Goal: Find specific page/section: Find specific page/section

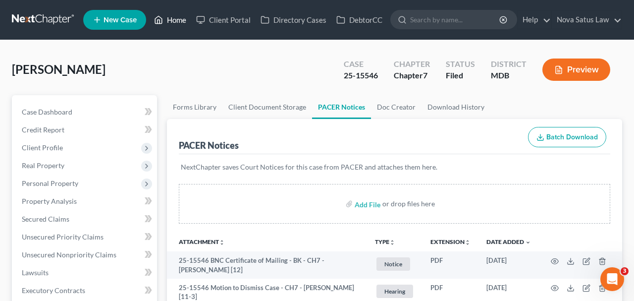
click at [171, 21] on link "Home" at bounding box center [170, 20] width 42 height 18
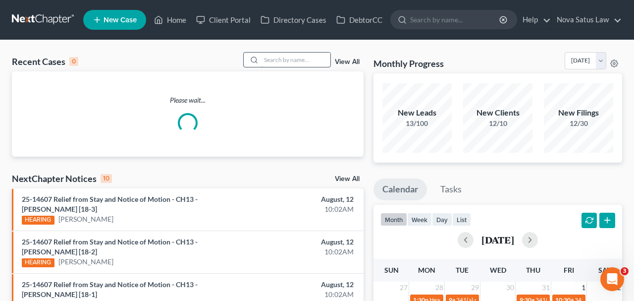
click at [269, 63] on input "search" at bounding box center [295, 60] width 69 height 14
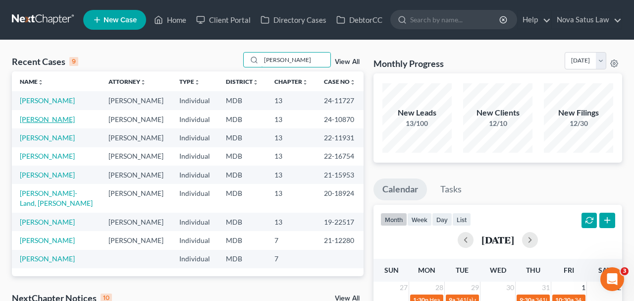
type input "[PERSON_NAME]"
click at [57, 118] on link "[PERSON_NAME]" at bounding box center [47, 119] width 55 height 8
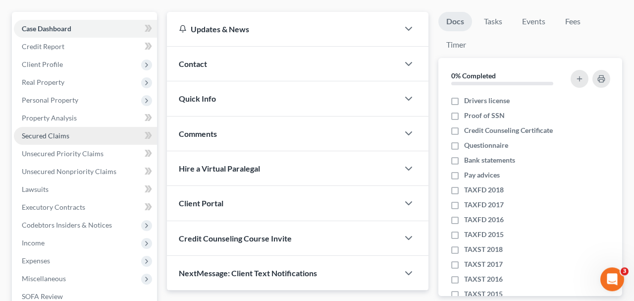
scroll to position [206, 0]
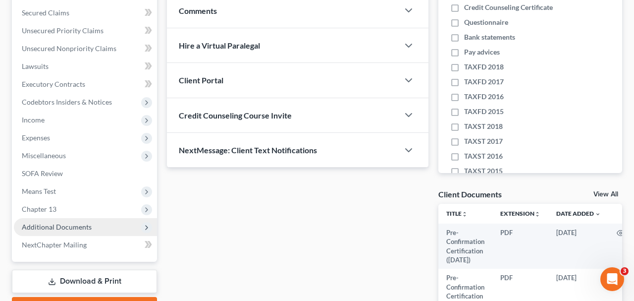
click at [70, 222] on span "Additional Documents" at bounding box center [85, 227] width 143 height 18
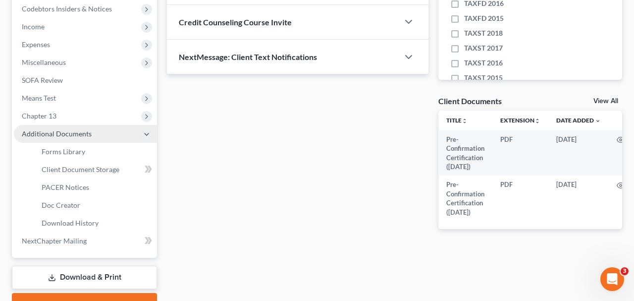
scroll to position [309, 0]
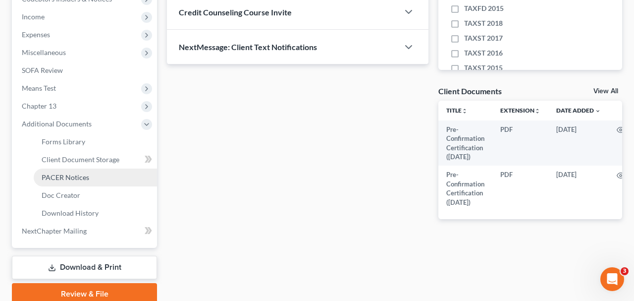
click at [65, 179] on span "PACER Notices" at bounding box center [66, 177] width 48 height 8
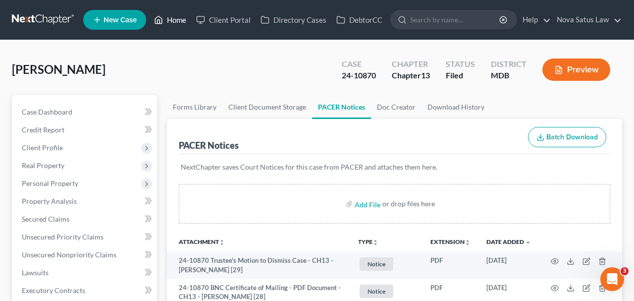
click at [182, 24] on link "Home" at bounding box center [170, 20] width 42 height 18
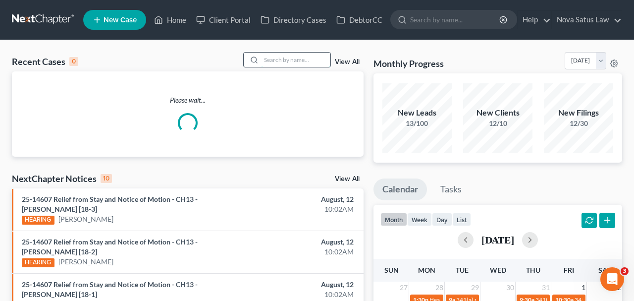
click at [278, 56] on input "search" at bounding box center [295, 60] width 69 height 14
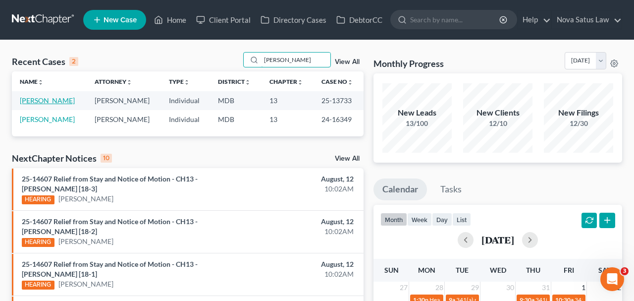
type input "[PERSON_NAME]"
click at [40, 100] on link "[PERSON_NAME]" at bounding box center [47, 100] width 55 height 8
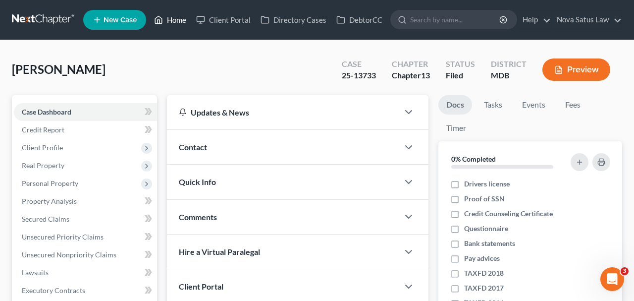
click at [174, 20] on link "Home" at bounding box center [170, 20] width 42 height 18
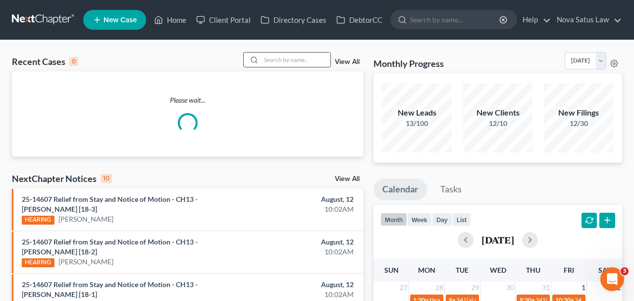
click at [290, 63] on input "search" at bounding box center [295, 60] width 69 height 14
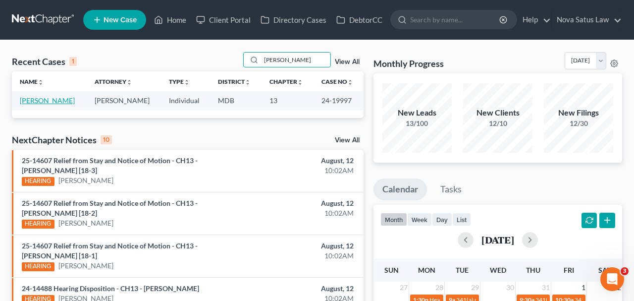
type input "[PERSON_NAME]"
click at [48, 101] on link "[PERSON_NAME]" at bounding box center [47, 100] width 55 height 8
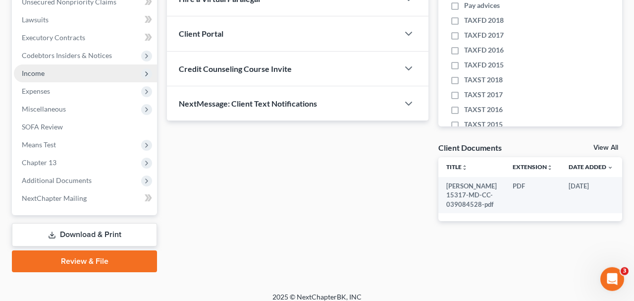
scroll to position [258, 0]
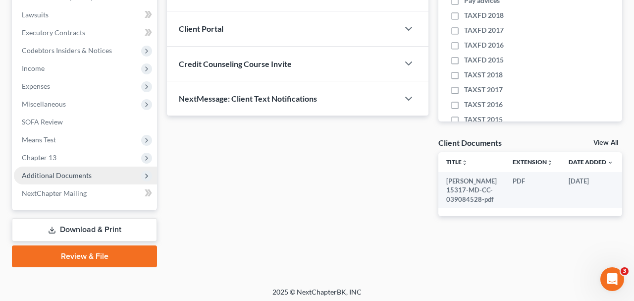
click at [82, 173] on span "Additional Documents" at bounding box center [57, 175] width 70 height 8
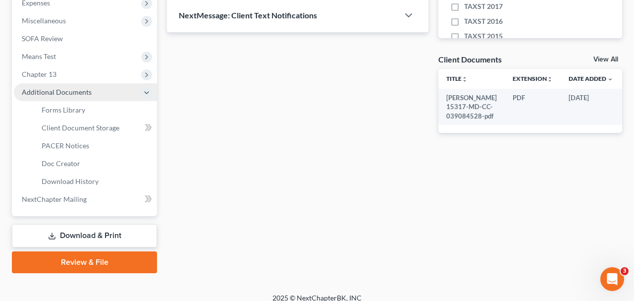
scroll to position [349, 0]
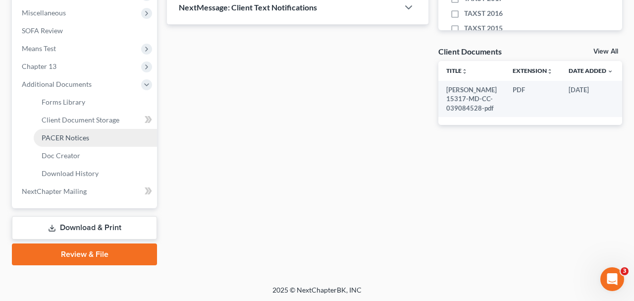
click at [67, 138] on span "PACER Notices" at bounding box center [66, 137] width 48 height 8
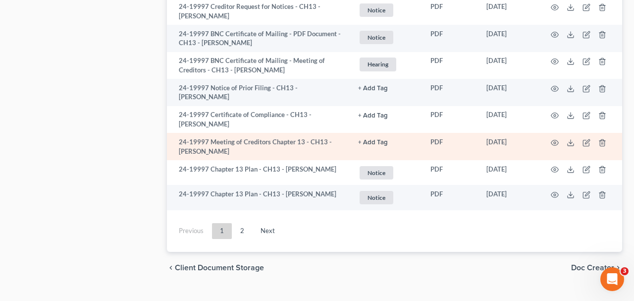
scroll to position [2053, 0]
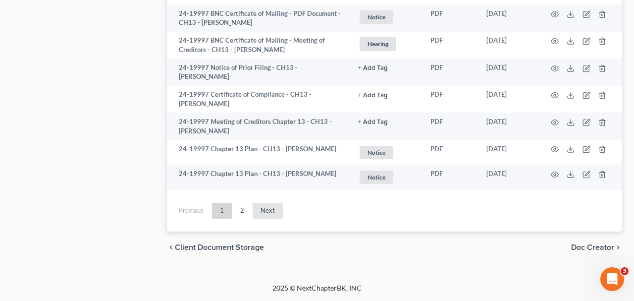
click at [269, 209] on link "Next" at bounding box center [268, 211] width 30 height 16
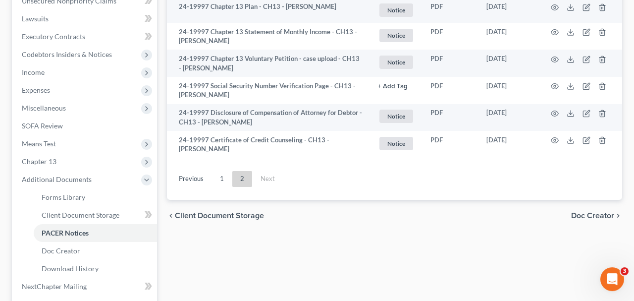
scroll to position [246, 0]
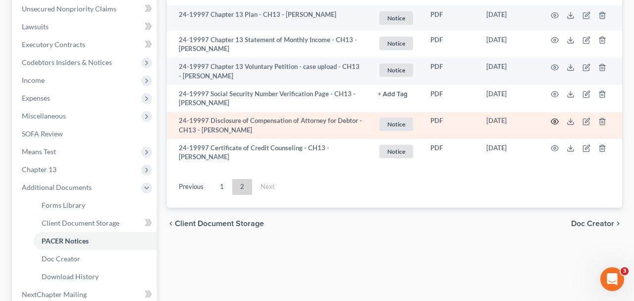
click at [553, 117] on icon "button" at bounding box center [555, 121] width 8 height 8
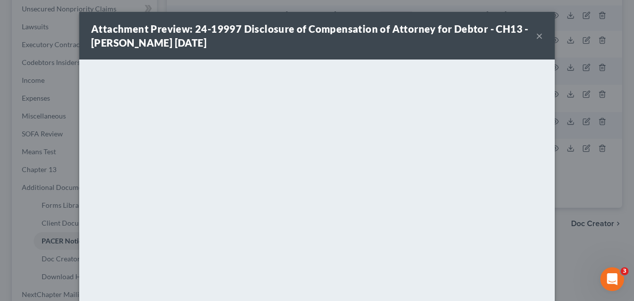
click at [539, 36] on button "×" at bounding box center [539, 36] width 7 height 12
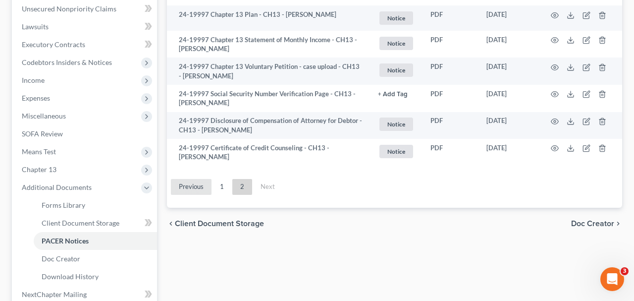
click at [204, 184] on link "Previous" at bounding box center [191, 187] width 41 height 16
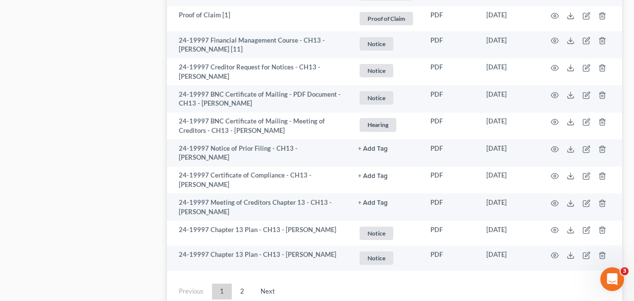
scroll to position [2053, 0]
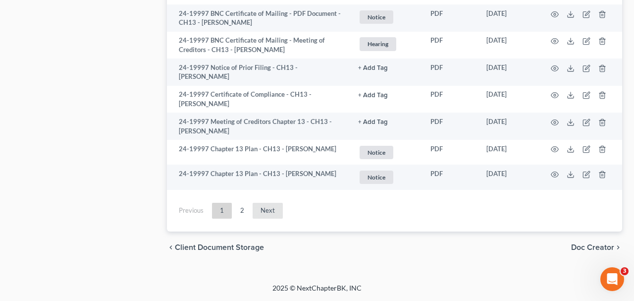
click at [260, 213] on link "Next" at bounding box center [268, 211] width 30 height 16
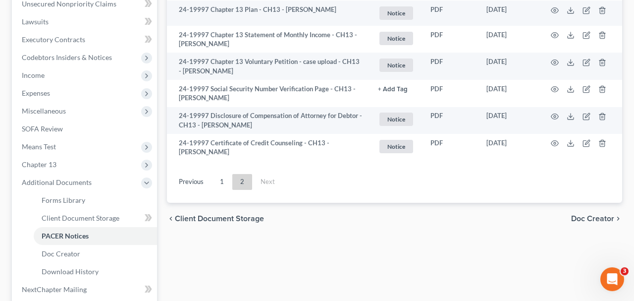
scroll to position [246, 0]
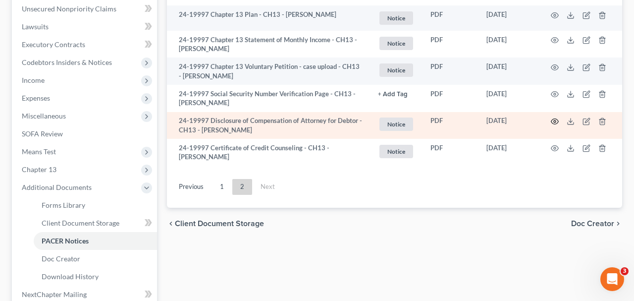
click at [554, 121] on icon "button" at bounding box center [555, 121] width 8 height 8
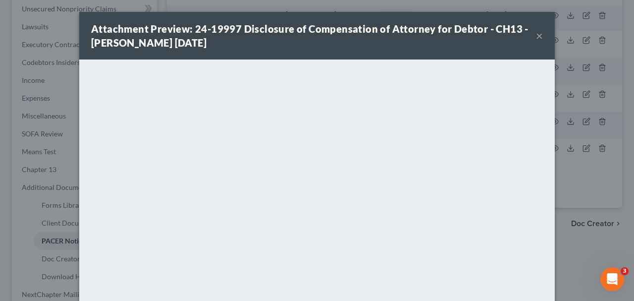
click at [538, 36] on button "×" at bounding box center [539, 36] width 7 height 12
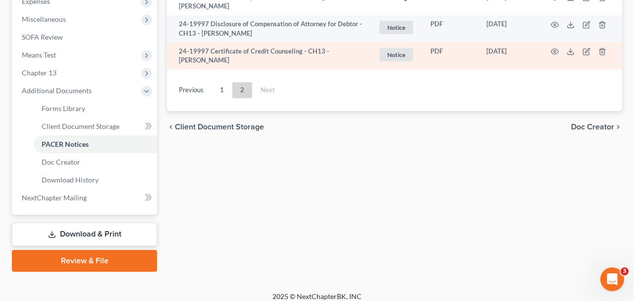
scroll to position [349, 0]
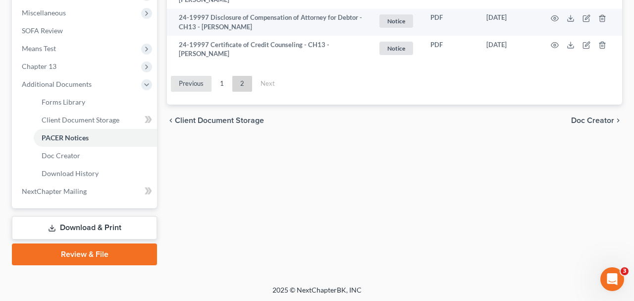
click at [185, 83] on link "Previous" at bounding box center [191, 84] width 41 height 16
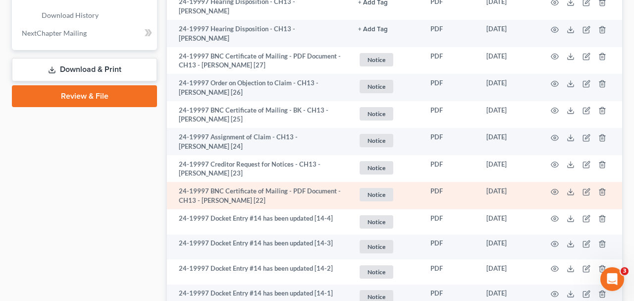
scroll to position [503, 0]
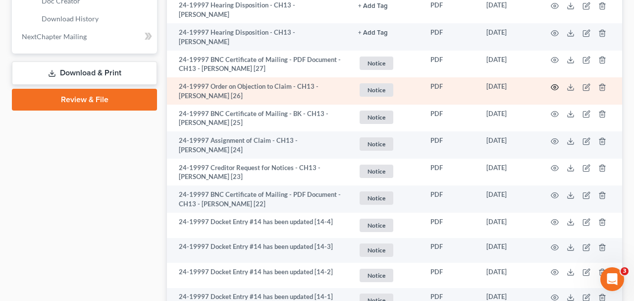
click at [555, 87] on circle "button" at bounding box center [555, 87] width 2 height 2
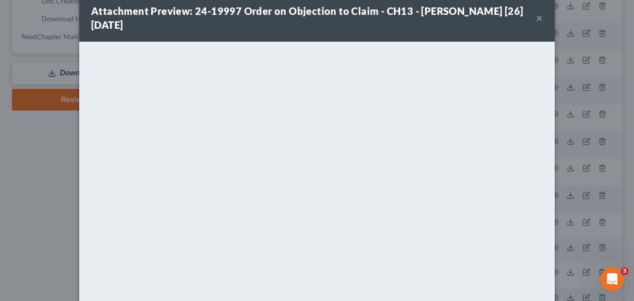
scroll to position [0, 0]
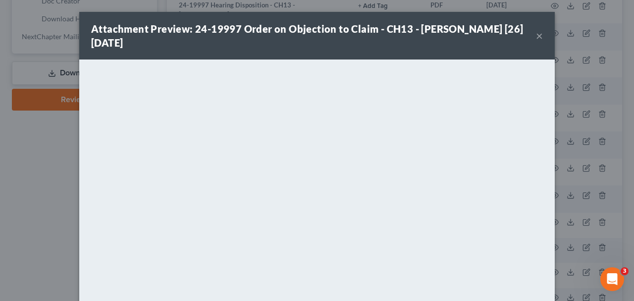
click at [538, 36] on button "×" at bounding box center [539, 36] width 7 height 12
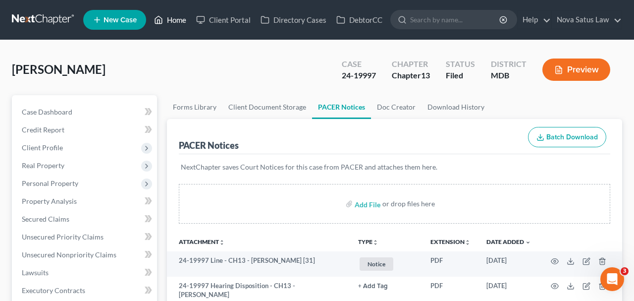
click at [174, 19] on link "Home" at bounding box center [170, 20] width 42 height 18
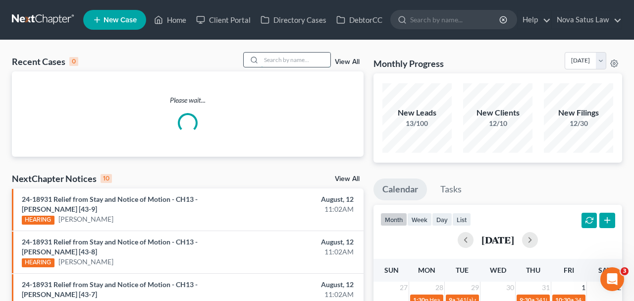
click at [269, 56] on input "search" at bounding box center [295, 60] width 69 height 14
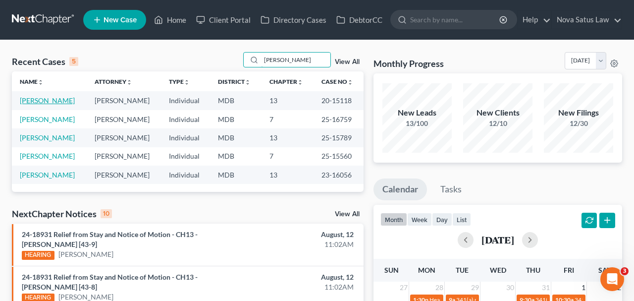
type input "[PERSON_NAME]"
click at [52, 103] on link "[PERSON_NAME]" at bounding box center [47, 100] width 55 height 8
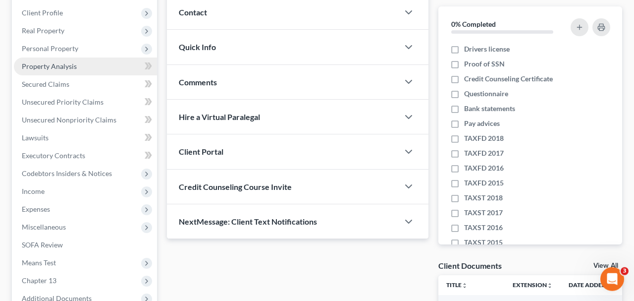
scroll to position [258, 0]
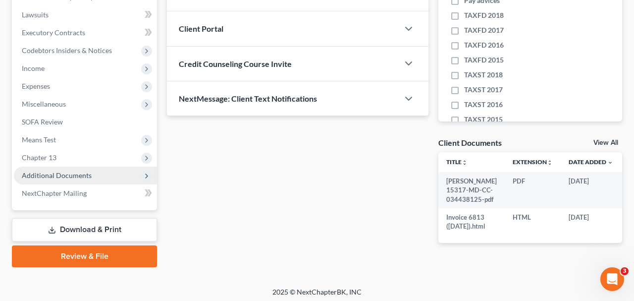
click at [77, 178] on span "Additional Documents" at bounding box center [57, 175] width 70 height 8
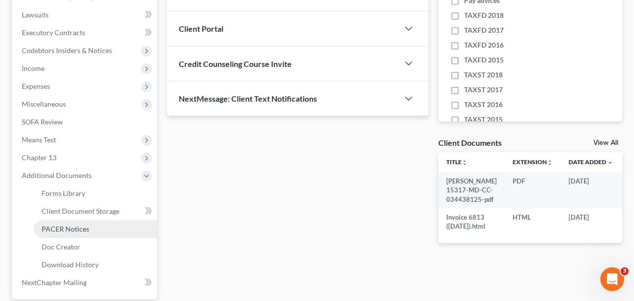
click at [71, 231] on span "PACER Notices" at bounding box center [66, 228] width 48 height 8
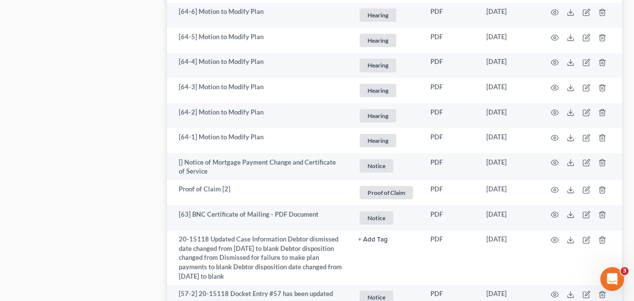
scroll to position [1340, 0]
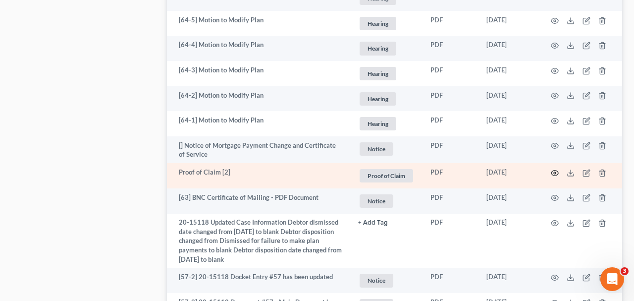
click at [551, 169] on icon "button" at bounding box center [555, 173] width 8 height 8
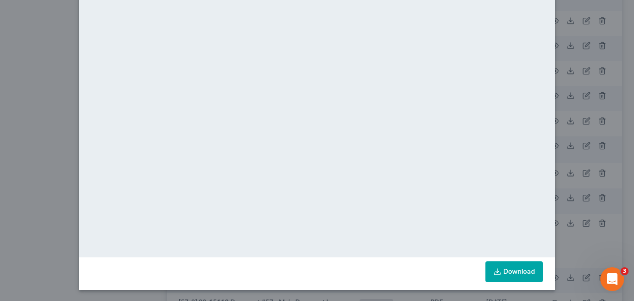
scroll to position [0, 0]
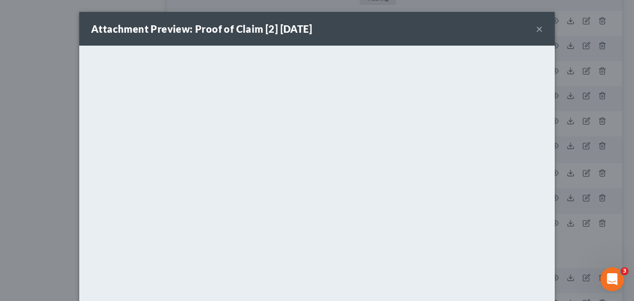
click at [539, 28] on button "×" at bounding box center [539, 29] width 7 height 12
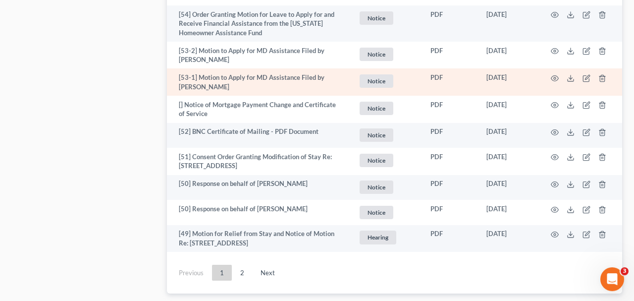
scroll to position [2088, 0]
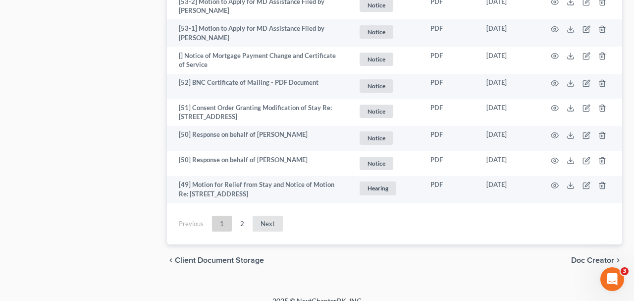
click at [267, 216] on link "Next" at bounding box center [268, 224] width 30 height 16
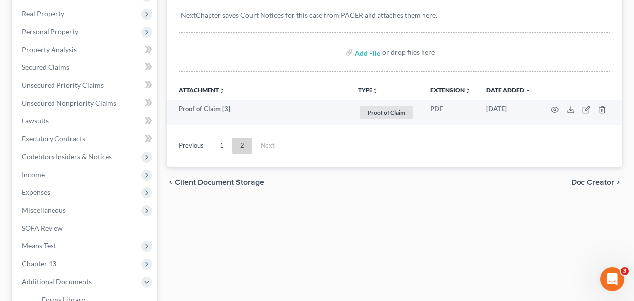
scroll to position [155, 0]
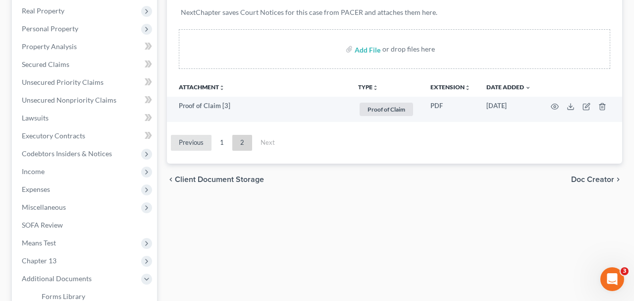
click at [196, 147] on link "Previous" at bounding box center [191, 143] width 41 height 16
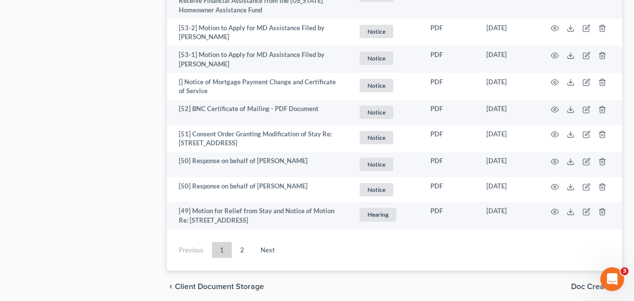
scroll to position [1752, 0]
